Goal: Task Accomplishment & Management: Use online tool/utility

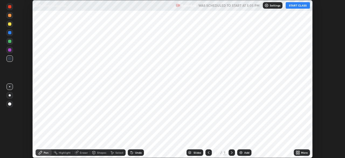
scroll to position [158, 345]
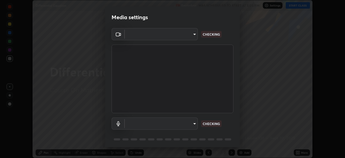
type input "b04d3f4aab0507a607fcb058103082b40897ea5b56942dd6fa8112f95d025699"
click at [193, 125] on body "Erase all Differential Equation Recording WAS SCHEDULED TO START AT 5:05 PM Set…" at bounding box center [172, 79] width 345 height 158
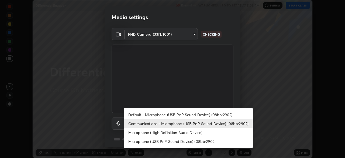
click at [200, 115] on li "Default - Microphone (USB PnP Sound Device) (08bb:2902)" at bounding box center [188, 114] width 129 height 9
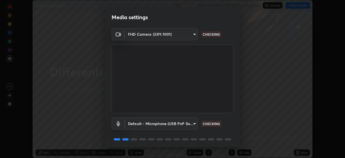
click at [194, 125] on body "Erase all Differential Equation Recording WAS SCHEDULED TO START AT 5:05 PM Set…" at bounding box center [172, 79] width 345 height 158
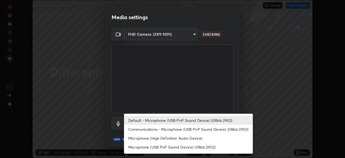
click at [195, 130] on li "Communications - Microphone (USB PnP Sound Device) (08bb:2902)" at bounding box center [188, 129] width 129 height 9
type input "communications"
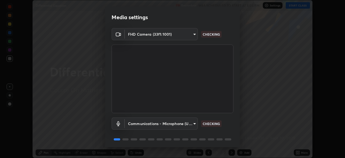
scroll to position [19, 0]
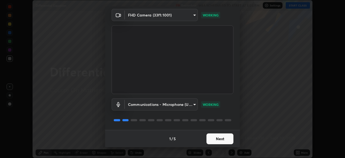
click at [222, 139] on button "Next" at bounding box center [220, 138] width 27 height 11
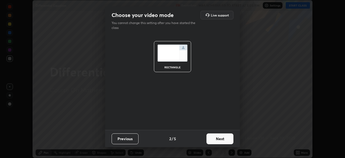
click at [225, 140] on button "Next" at bounding box center [220, 138] width 27 height 11
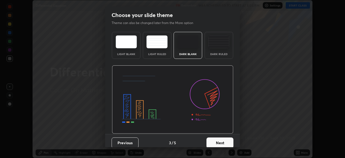
click at [226, 141] on button "Next" at bounding box center [220, 142] width 27 height 11
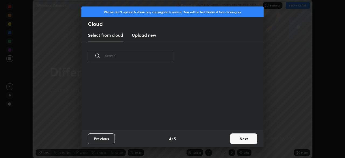
click at [235, 139] on button "Next" at bounding box center [243, 138] width 27 height 11
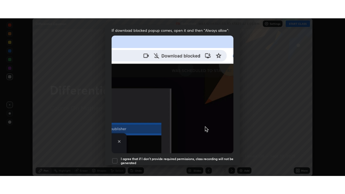
scroll to position [129, 0]
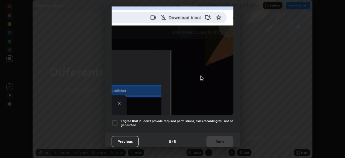
click at [115, 120] on div at bounding box center [115, 122] width 6 height 6
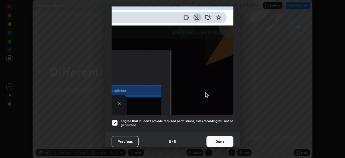
click at [220, 141] on button "Done" at bounding box center [220, 141] width 27 height 11
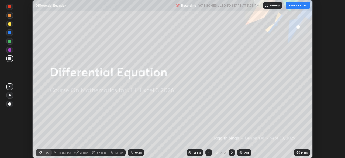
click at [299, 153] on icon at bounding box center [298, 153] width 1 height 1
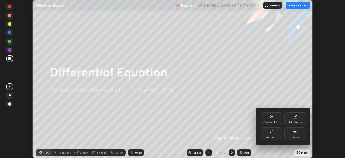
click at [278, 135] on div "Full screen" at bounding box center [272, 133] width 22 height 13
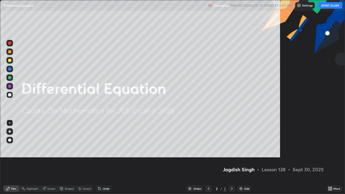
scroll to position [194, 345]
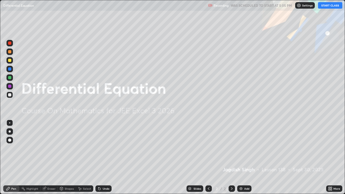
click at [328, 6] on button "START CLASS" at bounding box center [330, 5] width 24 height 6
click at [248, 157] on div "Add" at bounding box center [244, 188] width 14 height 6
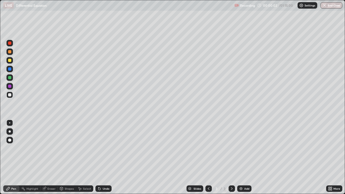
click at [10, 60] on div at bounding box center [9, 60] width 3 height 3
click at [9, 61] on div at bounding box center [9, 60] width 3 height 3
click at [50, 157] on div "Eraser" at bounding box center [48, 188] width 17 height 6
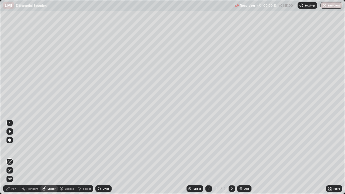
click at [16, 157] on div "Pen" at bounding box center [13, 188] width 5 height 3
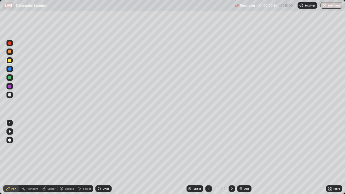
click at [10, 62] on div at bounding box center [9, 60] width 3 height 3
click at [10, 60] on div at bounding box center [9, 60] width 3 height 3
click at [9, 61] on div at bounding box center [9, 60] width 3 height 3
click at [11, 78] on div at bounding box center [9, 77] width 3 height 3
click at [55, 157] on div "Eraser" at bounding box center [51, 188] width 8 height 3
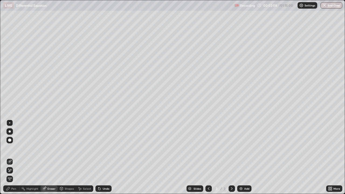
click at [13, 157] on div "Pen" at bounding box center [13, 188] width 5 height 3
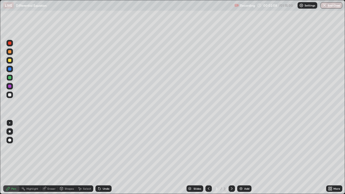
click at [11, 78] on div at bounding box center [9, 77] width 3 height 3
click at [8, 96] on div at bounding box center [9, 94] width 3 height 3
click at [9, 96] on div at bounding box center [9, 94] width 3 height 3
click at [11, 97] on div at bounding box center [9, 95] width 6 height 6
click at [13, 98] on div at bounding box center [9, 95] width 9 height 9
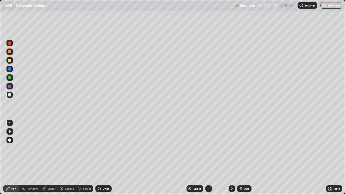
click at [9, 96] on div at bounding box center [9, 94] width 3 height 3
click at [9, 95] on div at bounding box center [9, 94] width 3 height 3
click at [47, 157] on div "Eraser" at bounding box center [48, 188] width 17 height 6
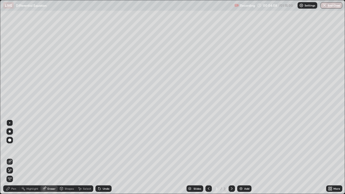
click at [15, 157] on div "Pen" at bounding box center [11, 188] width 16 height 6
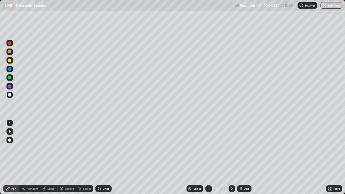
click at [12, 96] on div at bounding box center [9, 95] width 6 height 6
click at [8, 94] on div at bounding box center [9, 94] width 3 height 3
click at [10, 78] on div at bounding box center [9, 77] width 3 height 3
click at [264, 157] on div "Slides 3 / 3 Add" at bounding box center [219, 188] width 215 height 11
click at [12, 85] on div at bounding box center [9, 86] width 6 height 6
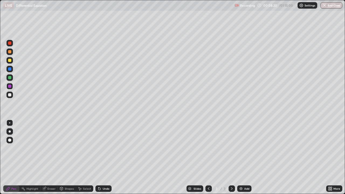
click at [9, 95] on div at bounding box center [9, 94] width 3 height 3
click at [12, 96] on div at bounding box center [9, 95] width 6 height 6
click at [241, 157] on img at bounding box center [241, 189] width 4 height 4
click at [10, 96] on div at bounding box center [9, 94] width 3 height 3
click at [44, 157] on icon at bounding box center [44, 189] width 4 height 4
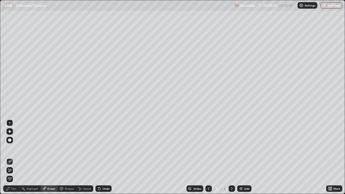
click at [13, 157] on div "Pen" at bounding box center [11, 188] width 16 height 6
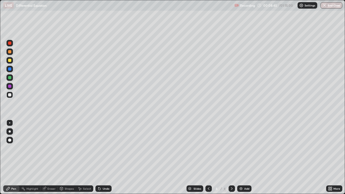
click at [206, 157] on div at bounding box center [208, 188] width 6 height 6
click at [231, 157] on icon at bounding box center [232, 189] width 4 height 4
click at [10, 50] on div at bounding box center [9, 51] width 3 height 3
click at [205, 157] on div at bounding box center [208, 188] width 6 height 6
click at [232, 157] on icon at bounding box center [232, 189] width 4 height 4
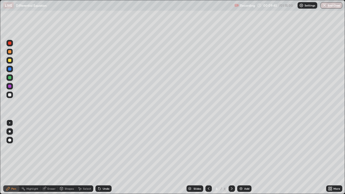
click at [48, 157] on div "Eraser" at bounding box center [48, 188] width 17 height 6
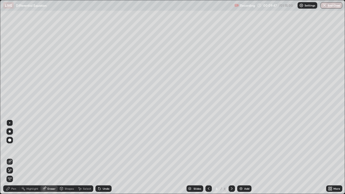
click at [16, 157] on div "Pen" at bounding box center [11, 188] width 16 height 6
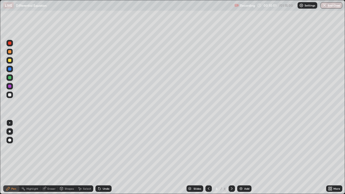
click at [10, 86] on div at bounding box center [9, 86] width 3 height 3
click at [49, 157] on div "Eraser" at bounding box center [51, 188] width 8 height 3
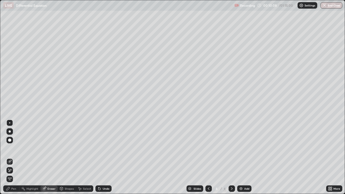
click at [16, 157] on div "Pen" at bounding box center [11, 188] width 16 height 6
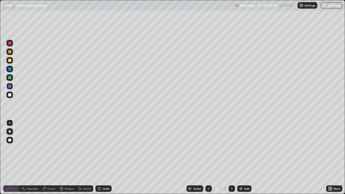
click at [11, 97] on div at bounding box center [9, 95] width 6 height 6
click at [54, 157] on div "Eraser" at bounding box center [48, 188] width 17 height 6
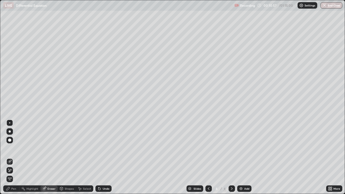
click at [15, 157] on div "Pen" at bounding box center [11, 188] width 16 height 6
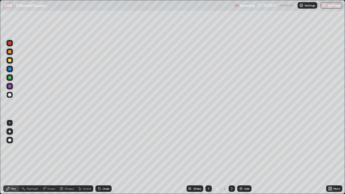
click at [10, 97] on div at bounding box center [9, 95] width 6 height 6
click at [54, 157] on div "Eraser" at bounding box center [48, 188] width 17 height 6
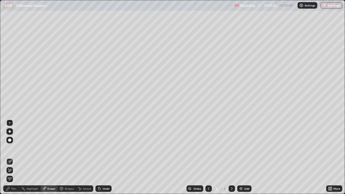
click at [13, 157] on div "Pen" at bounding box center [11, 188] width 16 height 6
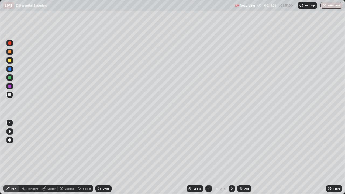
click at [12, 97] on div at bounding box center [9, 95] width 6 height 6
click at [56, 157] on div "Eraser" at bounding box center [48, 188] width 17 height 6
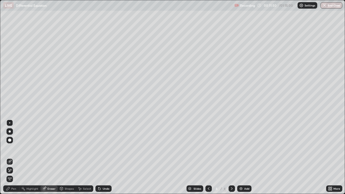
click at [15, 157] on div "Pen" at bounding box center [13, 188] width 5 height 3
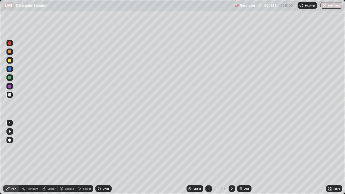
click at [12, 96] on div at bounding box center [9, 95] width 6 height 6
click at [208, 157] on icon at bounding box center [209, 189] width 4 height 4
click at [231, 157] on icon at bounding box center [232, 189] width 4 height 4
click at [51, 157] on div "Eraser" at bounding box center [48, 188] width 17 height 6
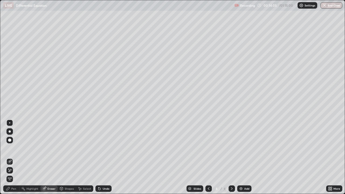
click at [17, 157] on div "Pen" at bounding box center [11, 188] width 16 height 6
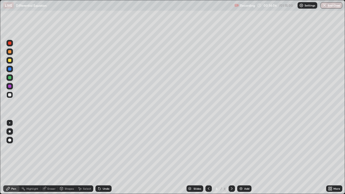
click at [12, 95] on div at bounding box center [9, 95] width 6 height 6
click at [250, 157] on div "Add" at bounding box center [244, 188] width 14 height 6
click at [10, 95] on div at bounding box center [9, 94] width 3 height 3
click at [10, 52] on div at bounding box center [9, 51] width 3 height 3
click at [9, 96] on div at bounding box center [9, 94] width 3 height 3
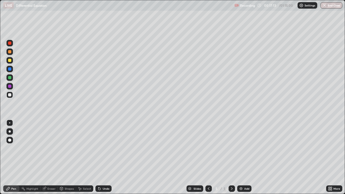
click at [10, 96] on div at bounding box center [9, 94] width 3 height 3
click at [10, 78] on div at bounding box center [9, 77] width 3 height 3
click at [13, 95] on div at bounding box center [9, 95] width 6 height 6
click at [54, 157] on div "Eraser" at bounding box center [51, 188] width 8 height 3
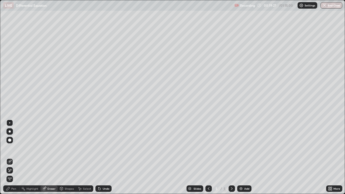
click at [16, 157] on div "Pen" at bounding box center [11, 188] width 16 height 6
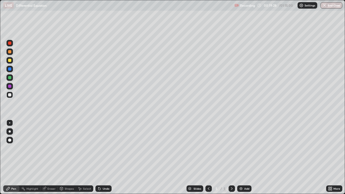
click at [12, 97] on div at bounding box center [9, 95] width 6 height 6
click at [8, 98] on div at bounding box center [9, 95] width 6 height 6
click at [12, 60] on div at bounding box center [9, 60] width 6 height 6
click at [238, 157] on div "Add" at bounding box center [244, 188] width 14 height 6
click at [10, 95] on div at bounding box center [9, 94] width 3 height 3
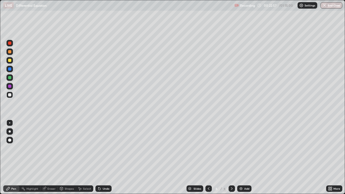
click at [9, 52] on div at bounding box center [9, 51] width 3 height 3
click at [208, 157] on icon at bounding box center [209, 189] width 4 height 4
click at [231, 157] on icon at bounding box center [232, 189] width 4 height 4
click at [11, 95] on div at bounding box center [9, 94] width 3 height 3
click at [0, 112] on div "Setting up your live class" at bounding box center [172, 97] width 345 height 194
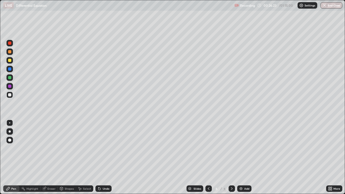
click at [47, 157] on div "Eraser" at bounding box center [48, 188] width 17 height 6
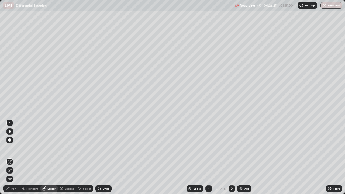
click at [12, 157] on div "Pen" at bounding box center [11, 188] width 16 height 6
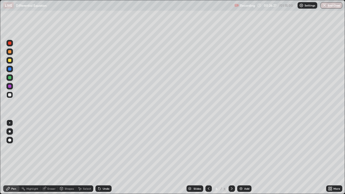
click at [13, 157] on div "Pen" at bounding box center [11, 188] width 16 height 6
click at [10, 95] on div at bounding box center [9, 94] width 3 height 3
click at [241, 157] on div "Add" at bounding box center [244, 188] width 14 height 6
click at [9, 94] on div at bounding box center [9, 94] width 3 height 3
click at [10, 96] on div at bounding box center [9, 94] width 3 height 3
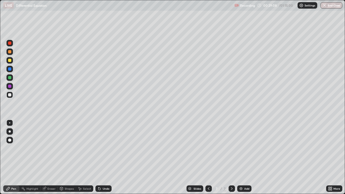
click at [52, 157] on div "Eraser" at bounding box center [51, 188] width 8 height 3
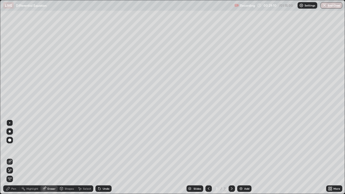
click at [15, 157] on div "Pen" at bounding box center [13, 188] width 5 height 3
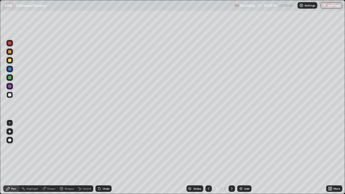
click at [11, 95] on div at bounding box center [9, 94] width 3 height 3
click at [10, 61] on div at bounding box center [9, 60] width 3 height 3
click at [11, 63] on div at bounding box center [9, 60] width 6 height 6
click at [12, 94] on div at bounding box center [9, 95] width 6 height 6
click at [9, 97] on div at bounding box center [9, 95] width 6 height 6
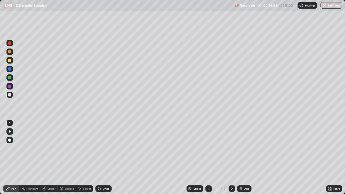
click at [7, 98] on div at bounding box center [9, 95] width 6 height 9
click at [238, 157] on div "Add" at bounding box center [244, 188] width 14 height 6
click at [205, 157] on div at bounding box center [208, 188] width 6 height 6
click at [231, 157] on icon at bounding box center [232, 189] width 4 height 4
click at [11, 96] on div at bounding box center [9, 94] width 3 height 3
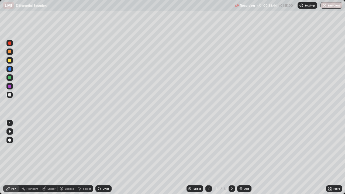
click at [9, 96] on div at bounding box center [9, 94] width 3 height 3
click at [11, 95] on div at bounding box center [9, 94] width 3 height 3
click at [46, 157] on div "Eraser" at bounding box center [48, 188] width 17 height 6
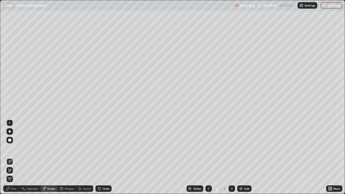
click at [14, 157] on div "Pen" at bounding box center [11, 188] width 16 height 6
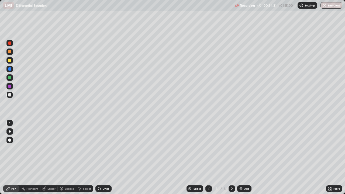
click at [10, 87] on div at bounding box center [9, 86] width 3 height 3
click at [12, 87] on div at bounding box center [9, 86] width 6 height 6
click at [12, 95] on div at bounding box center [9, 95] width 6 height 6
click at [54, 157] on div "Eraser" at bounding box center [51, 188] width 8 height 3
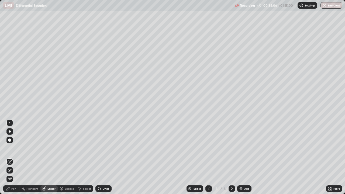
click at [15, 157] on div "Pen" at bounding box center [13, 188] width 5 height 3
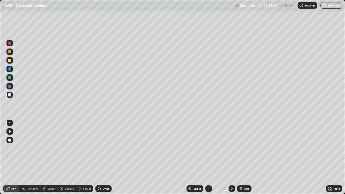
click at [12, 77] on div at bounding box center [9, 77] width 6 height 6
click at [52, 157] on div "Eraser" at bounding box center [51, 188] width 8 height 3
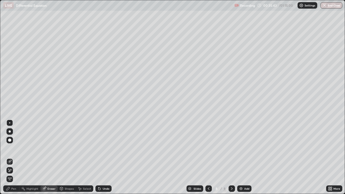
click at [15, 157] on div "Pen" at bounding box center [11, 188] width 16 height 6
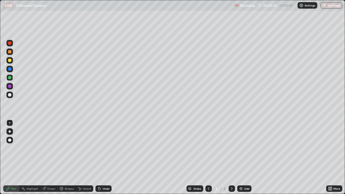
click at [12, 96] on div at bounding box center [9, 95] width 6 height 6
click at [11, 61] on div at bounding box center [9, 60] width 3 height 3
click at [54, 157] on div "Eraser" at bounding box center [51, 188] width 8 height 3
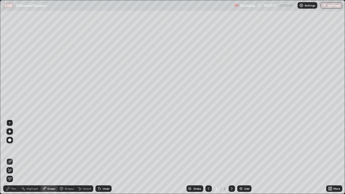
click at [14, 157] on div "Pen" at bounding box center [11, 188] width 16 height 6
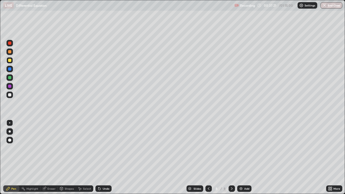
click at [12, 97] on div at bounding box center [9, 95] width 6 height 6
click at [10, 52] on div at bounding box center [9, 51] width 3 height 3
click at [260, 157] on div "Slides 8 / 8 Add" at bounding box center [219, 188] width 215 height 11
click at [8, 95] on div at bounding box center [9, 95] width 6 height 6
click at [240, 157] on img at bounding box center [241, 189] width 4 height 4
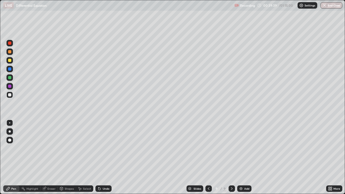
click at [9, 95] on div at bounding box center [9, 94] width 3 height 3
click at [52, 157] on div "Eraser" at bounding box center [48, 188] width 17 height 6
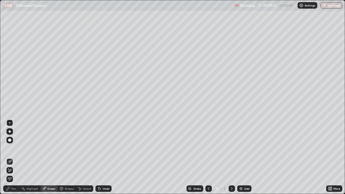
click at [15, 157] on div "Pen" at bounding box center [11, 188] width 16 height 6
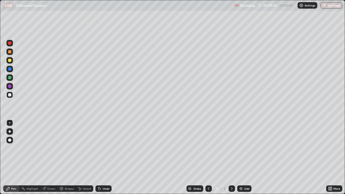
click at [9, 96] on div at bounding box center [9, 94] width 3 height 3
click at [11, 95] on div at bounding box center [9, 94] width 3 height 3
click at [10, 78] on div at bounding box center [9, 77] width 3 height 3
click at [10, 61] on div at bounding box center [9, 60] width 3 height 3
click at [8, 61] on div at bounding box center [9, 60] width 3 height 3
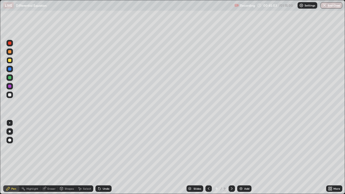
click at [9, 94] on div at bounding box center [9, 94] width 3 height 3
click at [11, 94] on div at bounding box center [9, 94] width 3 height 3
click at [111, 157] on div "Undo" at bounding box center [103, 188] width 16 height 6
click at [111, 157] on div "Undo" at bounding box center [102, 188] width 18 height 11
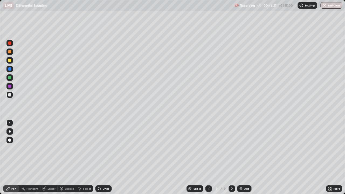
click at [50, 157] on div "Eraser" at bounding box center [51, 188] width 8 height 3
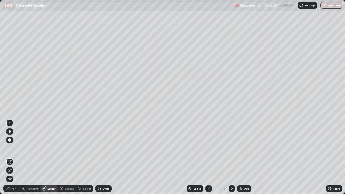
click at [15, 157] on div "Pen" at bounding box center [13, 188] width 5 height 3
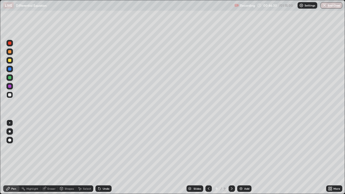
click at [12, 96] on div at bounding box center [9, 95] width 6 height 6
click at [52, 157] on div "Eraser" at bounding box center [48, 188] width 17 height 6
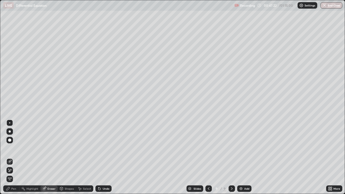
click at [15, 157] on div "Pen" at bounding box center [11, 188] width 16 height 6
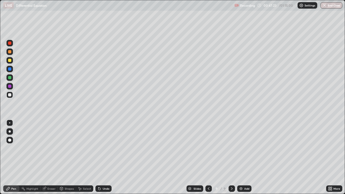
click at [12, 96] on div at bounding box center [9, 95] width 6 height 6
click at [9, 98] on div at bounding box center [9, 95] width 6 height 6
click at [9, 97] on div at bounding box center [9, 95] width 6 height 6
click at [239, 157] on img at bounding box center [241, 189] width 4 height 4
click at [11, 95] on div at bounding box center [9, 94] width 3 height 3
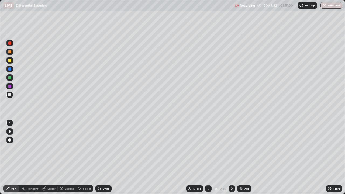
click at [9, 78] on div at bounding box center [9, 77] width 3 height 3
click at [10, 95] on div at bounding box center [9, 94] width 3 height 3
click at [10, 94] on div at bounding box center [9, 94] width 3 height 3
click at [11, 86] on div at bounding box center [9, 86] width 3 height 3
click at [13, 94] on div at bounding box center [9, 95] width 6 height 6
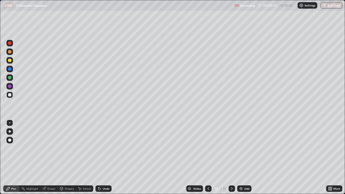
click at [45, 157] on icon at bounding box center [44, 189] width 4 height 4
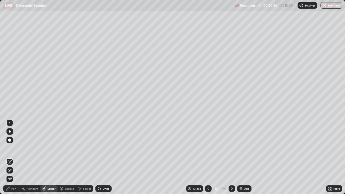
click at [13, 157] on div "Pen" at bounding box center [11, 188] width 16 height 6
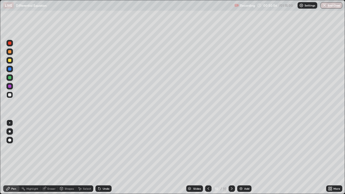
click at [9, 92] on div at bounding box center [9, 95] width 6 height 6
click at [49, 157] on div "Eraser" at bounding box center [48, 188] width 17 height 6
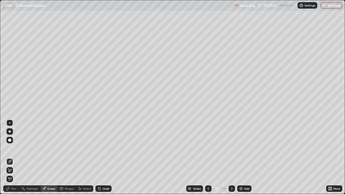
click at [16, 157] on div "Pen" at bounding box center [11, 188] width 16 height 6
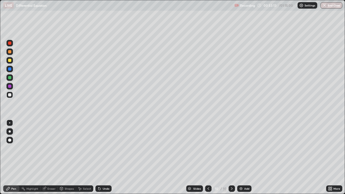
click at [52, 157] on div "Eraser" at bounding box center [48, 188] width 17 height 6
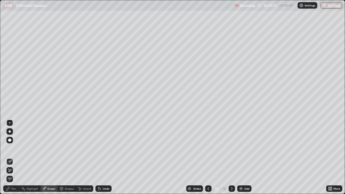
click at [15, 157] on div "Pen" at bounding box center [11, 188] width 16 height 6
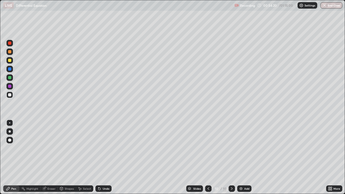
click at [12, 59] on div at bounding box center [9, 60] width 6 height 6
click at [12, 95] on div at bounding box center [9, 95] width 6 height 6
click at [244, 157] on div "Add" at bounding box center [246, 188] width 5 height 3
click at [10, 95] on div at bounding box center [9, 94] width 3 height 3
click at [12, 51] on div at bounding box center [9, 52] width 6 height 6
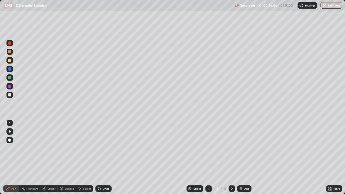
click at [49, 157] on div "Eraser" at bounding box center [48, 188] width 17 height 6
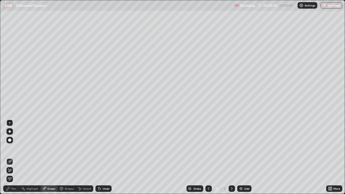
click at [16, 157] on div "Pen" at bounding box center [11, 188] width 16 height 6
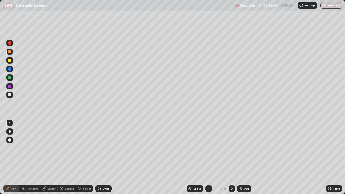
click at [10, 62] on div at bounding box center [9, 60] width 6 height 6
click at [9, 96] on div at bounding box center [9, 94] width 3 height 3
click at [10, 96] on div at bounding box center [9, 94] width 3 height 3
click at [10, 87] on div at bounding box center [9, 86] width 3 height 3
click at [10, 94] on div at bounding box center [9, 94] width 3 height 3
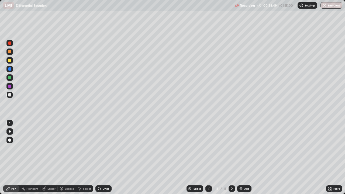
click at [208, 157] on icon at bounding box center [209, 189] width 4 height 4
click at [10, 78] on div at bounding box center [9, 77] width 3 height 3
click at [231, 157] on icon at bounding box center [232, 189] width 4 height 4
click at [230, 157] on div at bounding box center [232, 188] width 6 height 6
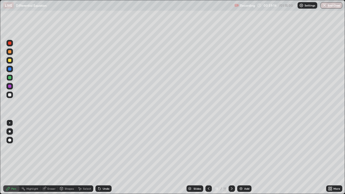
click at [10, 78] on div at bounding box center [9, 77] width 3 height 3
click at [9, 94] on div at bounding box center [9, 94] width 3 height 3
click at [52, 157] on div "Eraser" at bounding box center [51, 188] width 8 height 3
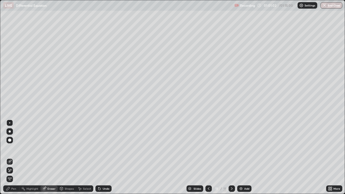
click at [15, 157] on div "Pen" at bounding box center [11, 188] width 16 height 6
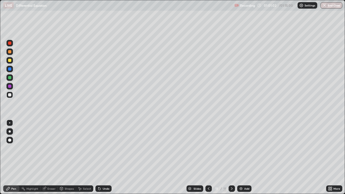
click at [10, 95] on div at bounding box center [9, 94] width 3 height 3
click at [55, 157] on div "Eraser" at bounding box center [51, 188] width 8 height 3
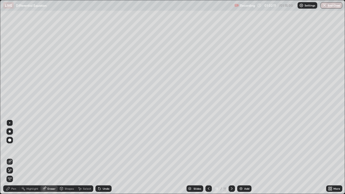
click at [15, 157] on div "Pen" at bounding box center [13, 188] width 5 height 3
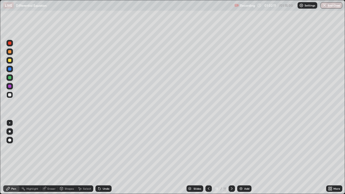
click at [13, 95] on div at bounding box center [9, 95] width 6 height 6
click at [11, 77] on div at bounding box center [9, 77] width 3 height 3
click at [209, 157] on div at bounding box center [208, 188] width 6 height 6
click at [208, 157] on icon at bounding box center [209, 189] width 4 height 4
click at [231, 157] on icon at bounding box center [232, 189] width 4 height 4
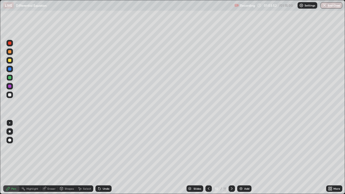
click at [231, 157] on icon at bounding box center [232, 188] width 2 height 3
click at [232, 157] on icon at bounding box center [232, 189] width 4 height 4
click at [11, 98] on div at bounding box center [9, 95] width 6 height 6
click at [240, 157] on img at bounding box center [241, 189] width 4 height 4
click at [10, 95] on div at bounding box center [9, 94] width 3 height 3
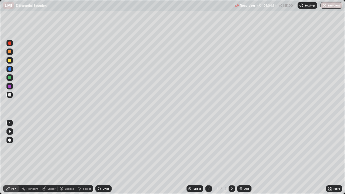
click at [206, 157] on div at bounding box center [208, 188] width 6 height 6
click at [229, 157] on div at bounding box center [232, 188] width 6 height 6
click at [50, 157] on div "Eraser" at bounding box center [48, 188] width 17 height 6
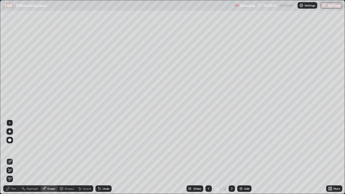
click at [15, 157] on div "Pen" at bounding box center [11, 188] width 16 height 6
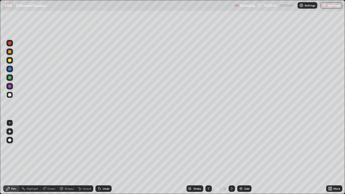
click at [10, 94] on div at bounding box center [9, 94] width 3 height 3
click at [11, 95] on div at bounding box center [9, 94] width 3 height 3
click at [12, 60] on div at bounding box center [9, 60] width 6 height 6
click at [56, 157] on div "Eraser" at bounding box center [48, 188] width 17 height 6
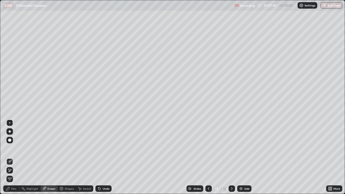
click at [13, 157] on div "Pen" at bounding box center [11, 188] width 16 height 6
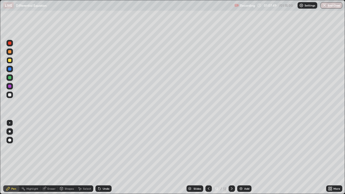
click at [10, 95] on div at bounding box center [9, 94] width 3 height 3
click at [10, 97] on div at bounding box center [9, 95] width 6 height 6
click at [239, 157] on img at bounding box center [241, 189] width 4 height 4
